Goal: Information Seeking & Learning: Find specific fact

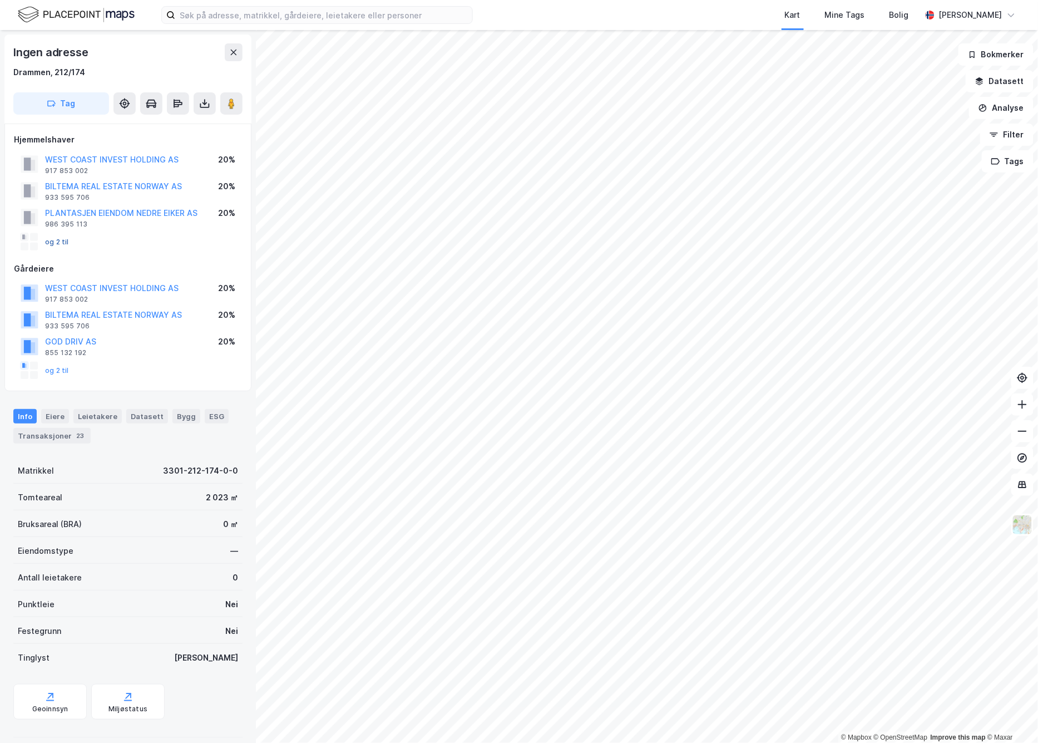
click at [0, 0] on button "og 2 til" at bounding box center [0, 0] width 0 height 0
